Goal: Communication & Community: Connect with others

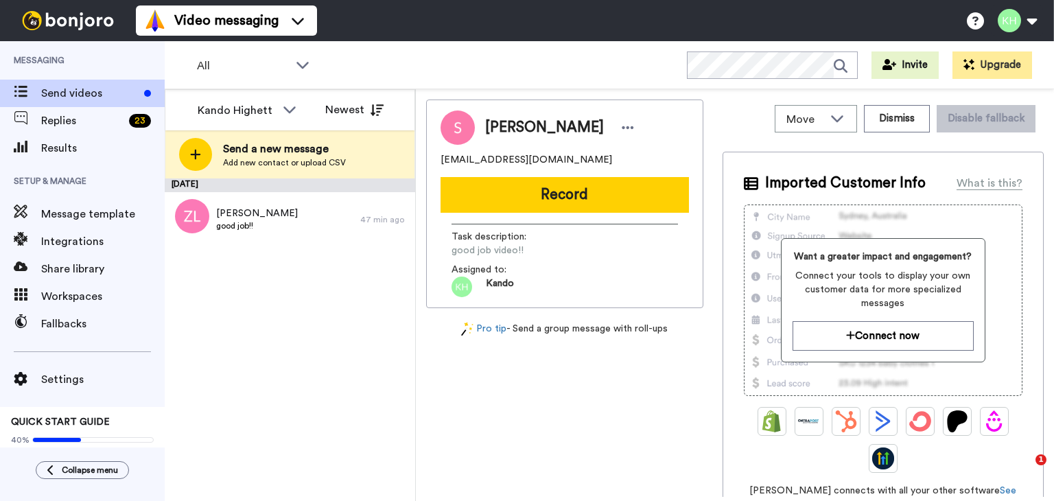
click at [246, 162] on span "Add new contact or upload CSV" at bounding box center [284, 162] width 123 height 11
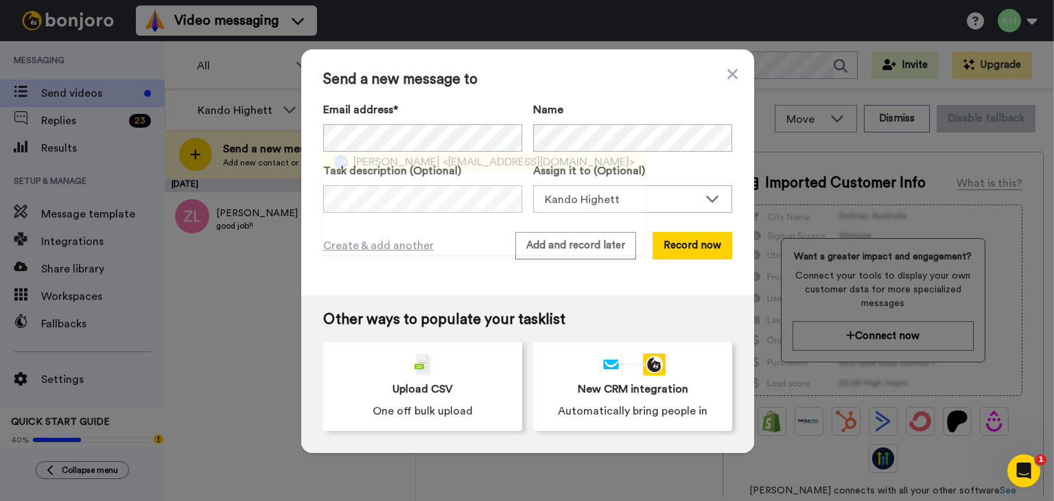
click at [373, 165] on span "[PERSON_NAME]" at bounding box center [396, 162] width 86 height 16
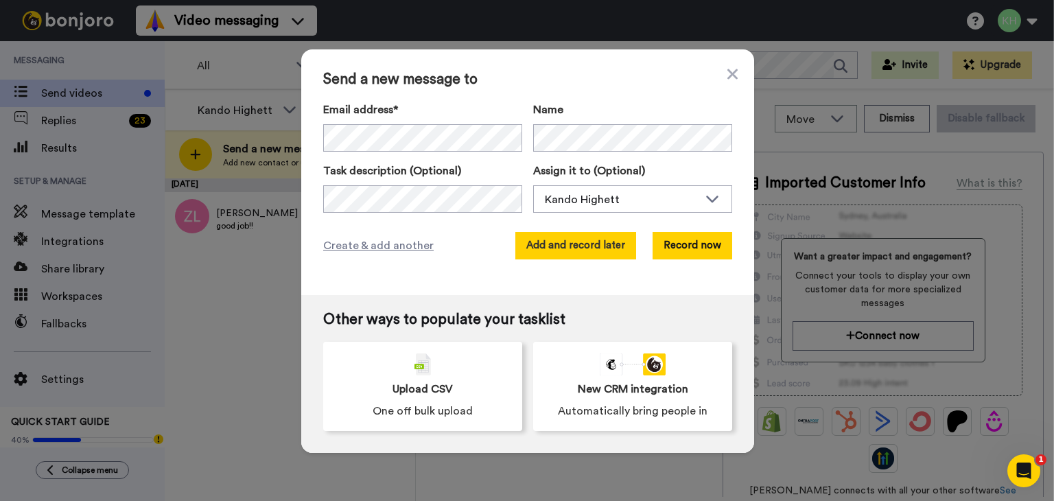
click at [560, 250] on button "Add and record later" at bounding box center [575, 245] width 121 height 27
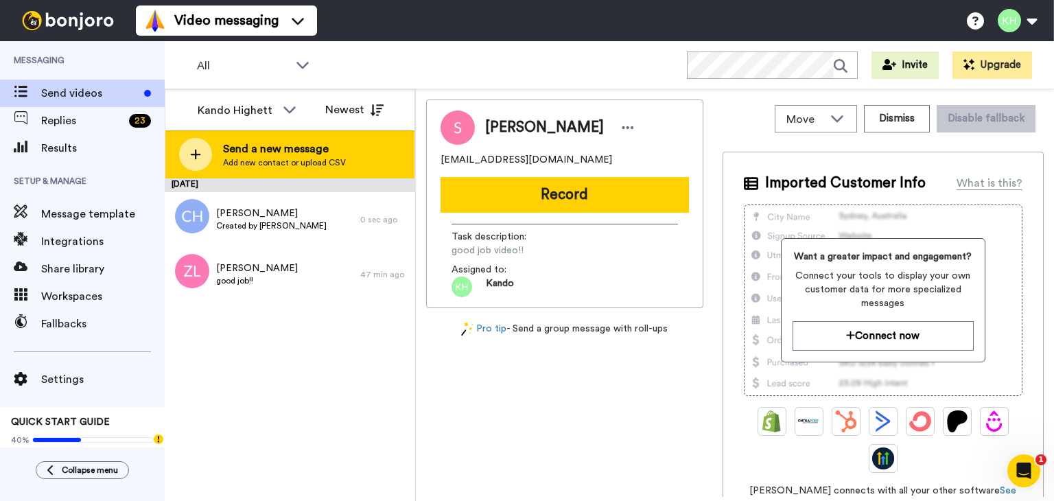
click at [302, 157] on span "Add new contact or upload CSV" at bounding box center [284, 162] width 123 height 11
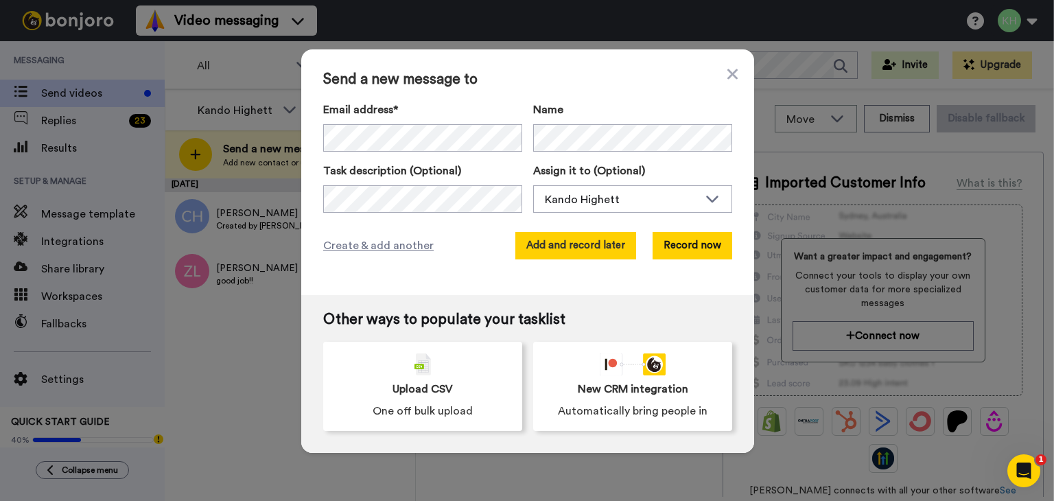
click at [557, 236] on button "Add and record later" at bounding box center [575, 245] width 121 height 27
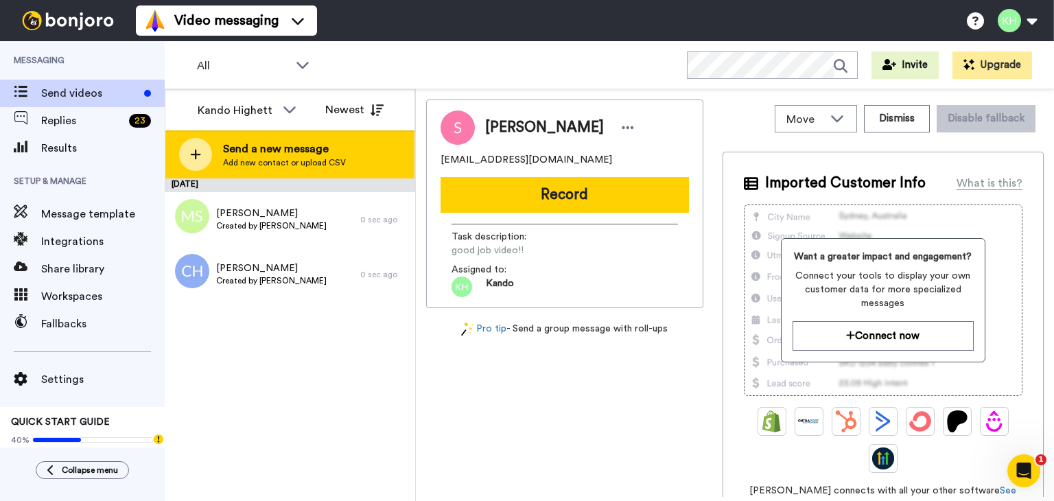
click at [338, 151] on span "Send a new message" at bounding box center [284, 149] width 123 height 16
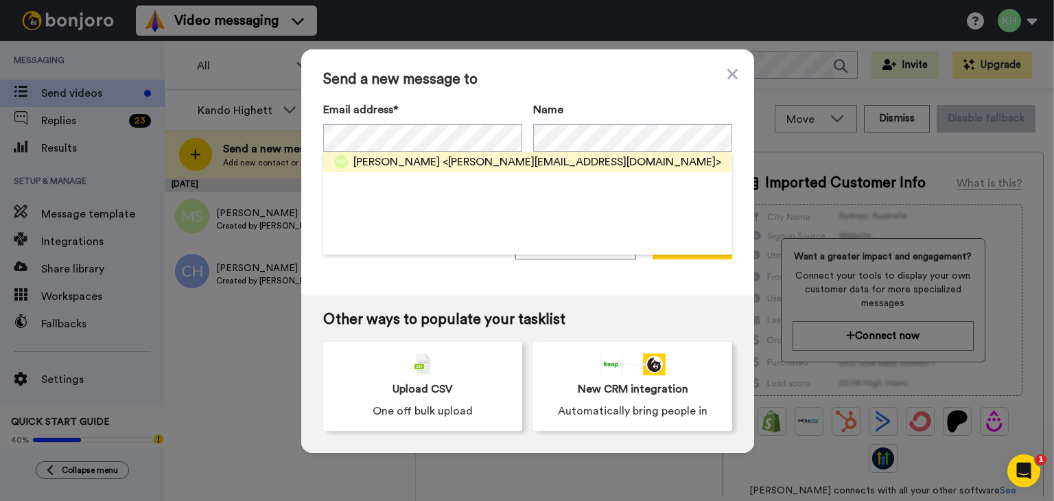
click at [406, 160] on span "[PERSON_NAME]" at bounding box center [396, 162] width 86 height 16
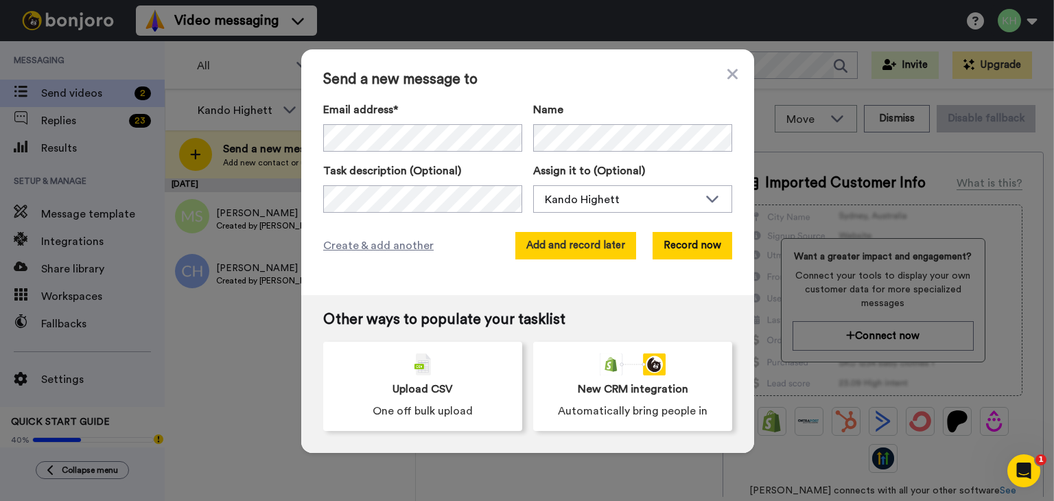
click at [573, 240] on button "Add and record later" at bounding box center [575, 245] width 121 height 27
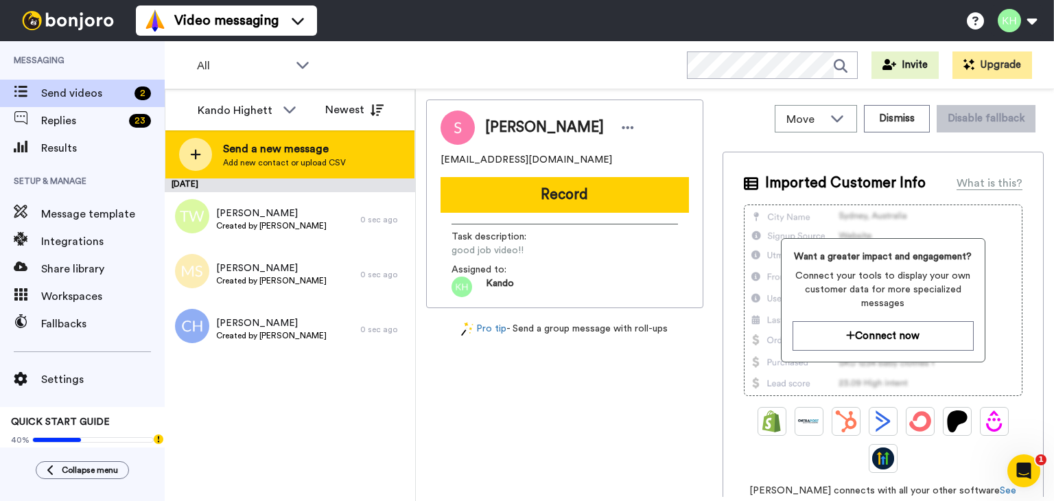
click at [261, 162] on span "Add new contact or upload CSV" at bounding box center [284, 162] width 123 height 11
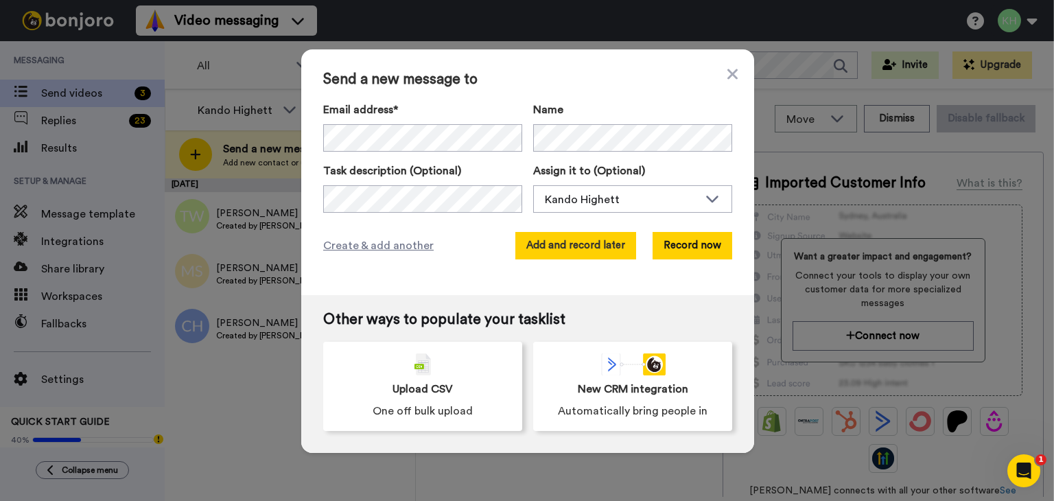
click at [558, 247] on button "Add and record later" at bounding box center [575, 245] width 121 height 27
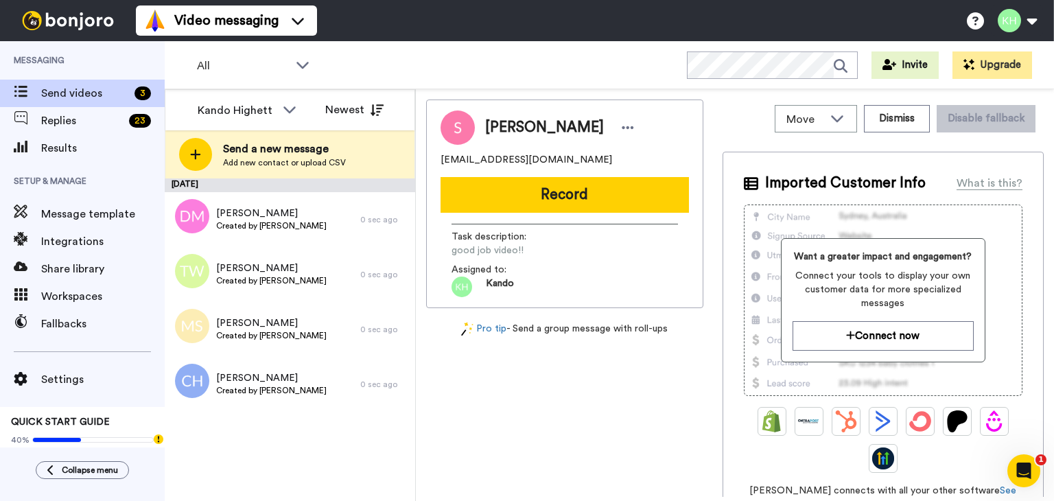
click at [558, 247] on span "good job video!!" at bounding box center [517, 251] width 130 height 14
